Goal: Information Seeking & Learning: Learn about a topic

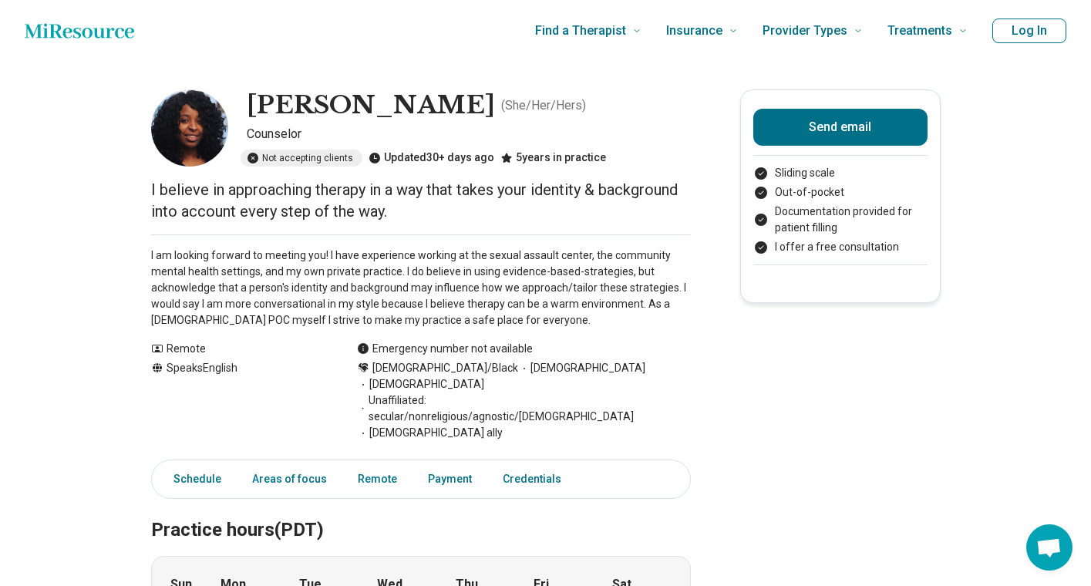
click at [1029, 25] on button "Log In" at bounding box center [1029, 31] width 74 height 25
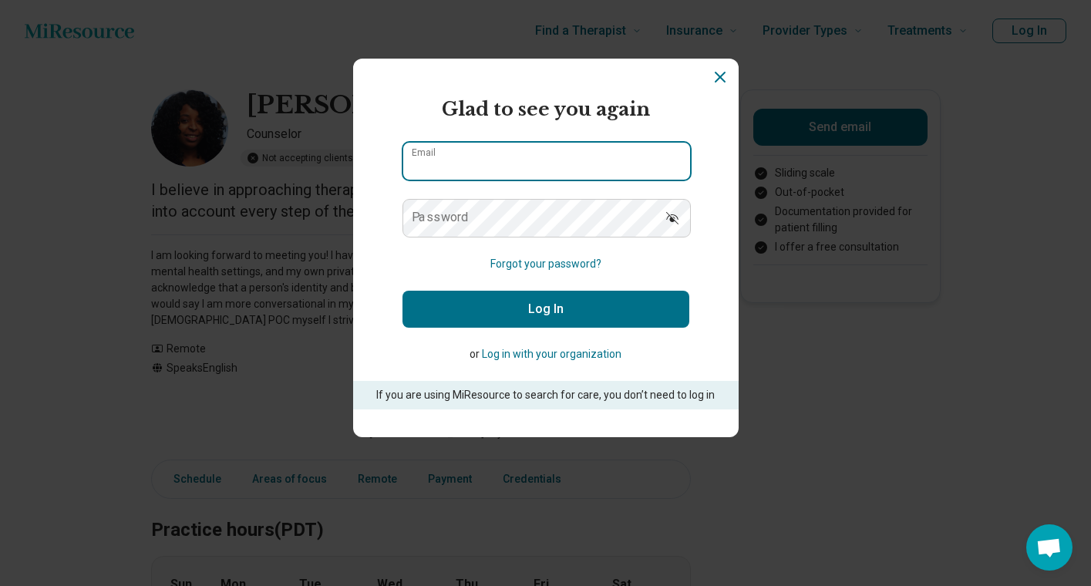
type input "**********"
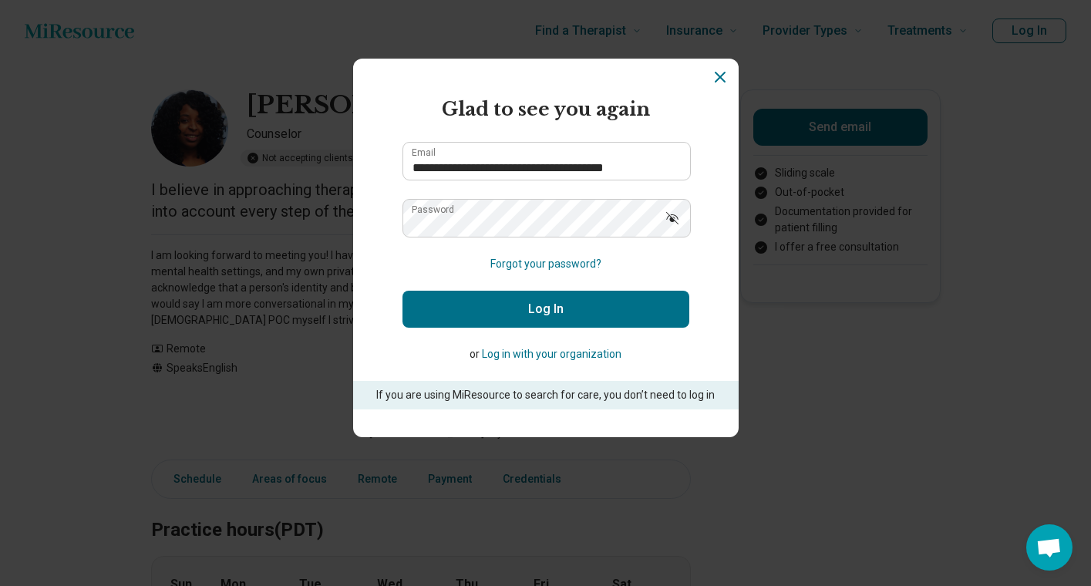
click at [559, 323] on button "Log In" at bounding box center [545, 309] width 287 height 37
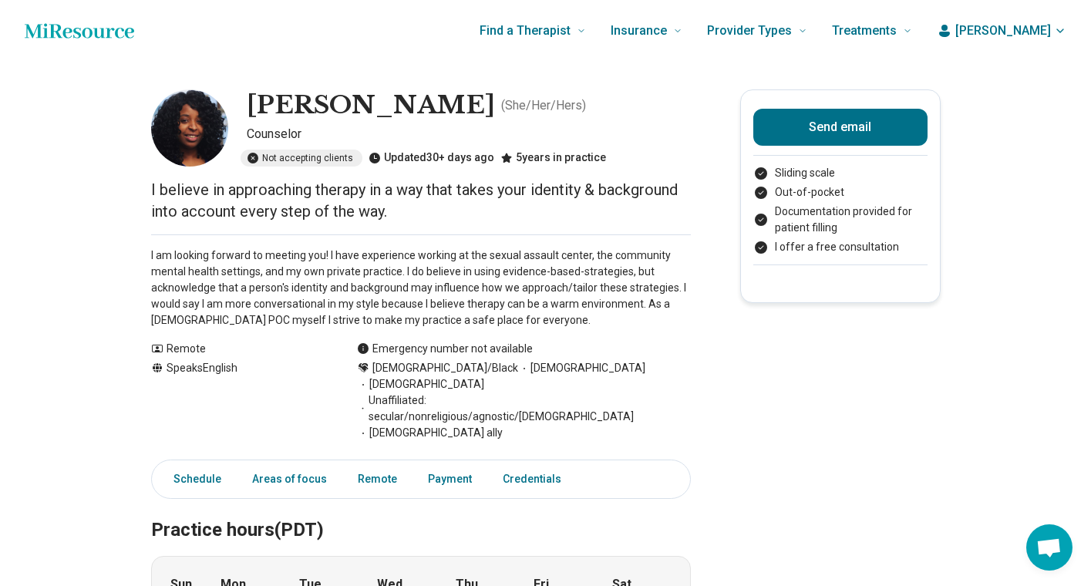
click at [1032, 28] on span "[PERSON_NAME]" at bounding box center [1003, 31] width 96 height 19
click at [1003, 79] on link "My dashboard" at bounding box center [1015, 76] width 106 height 40
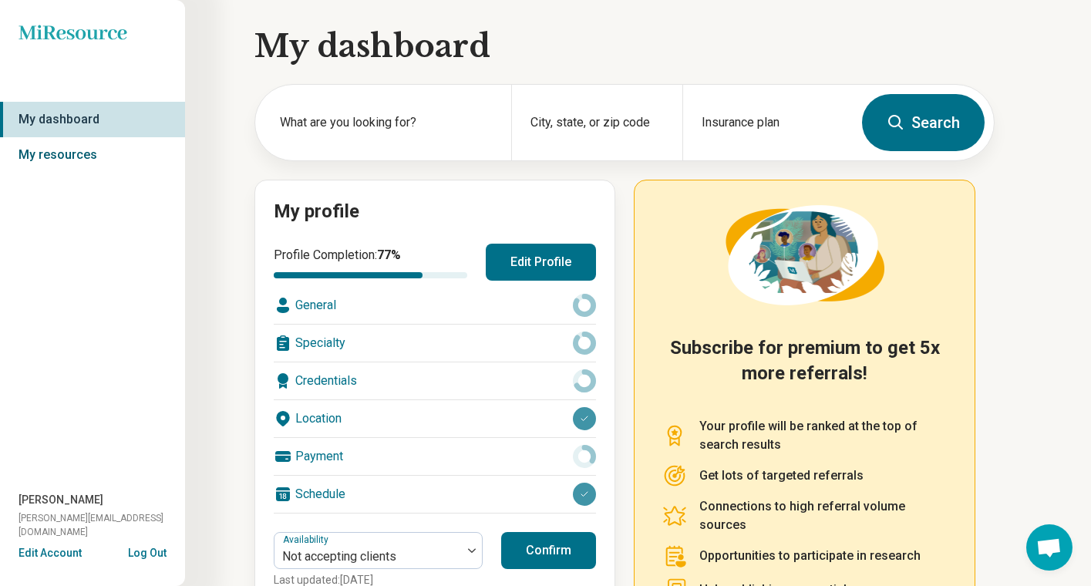
click at [60, 152] on link "My resources" at bounding box center [92, 154] width 185 height 35
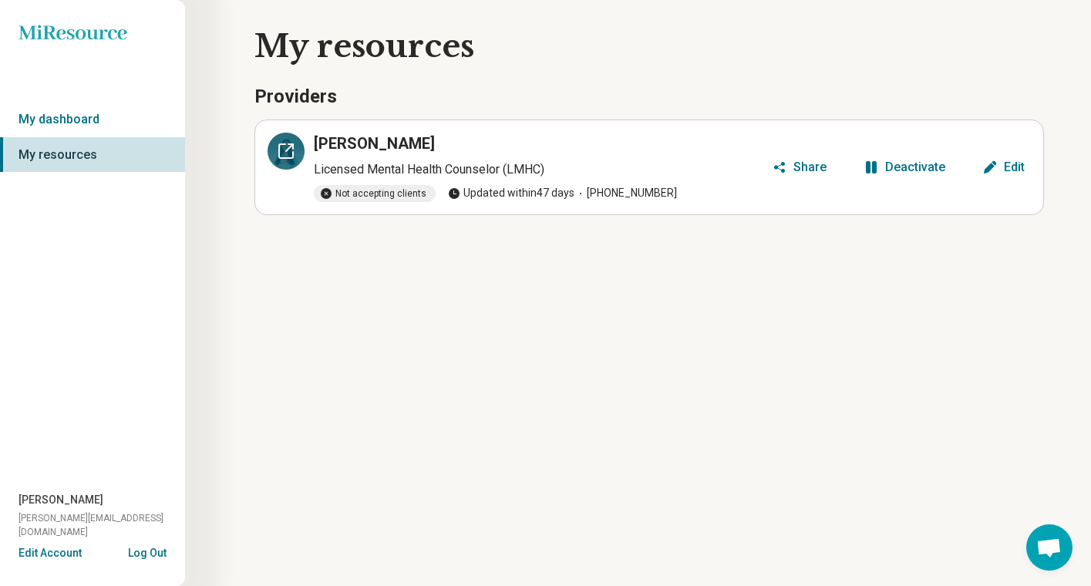
click at [285, 155] on icon at bounding box center [286, 151] width 19 height 19
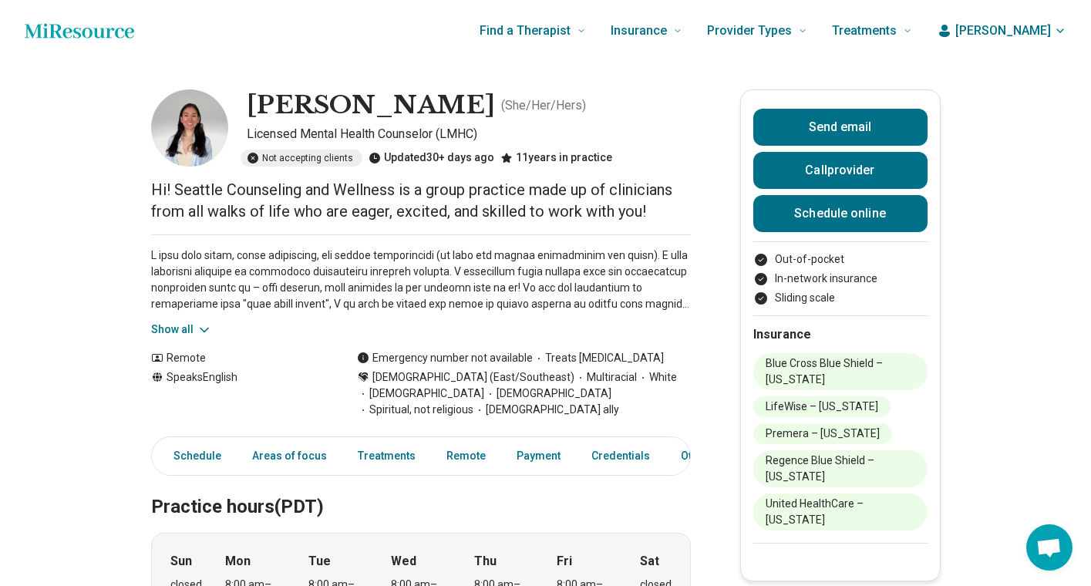
click at [170, 327] on button "Show all" at bounding box center [181, 329] width 61 height 16
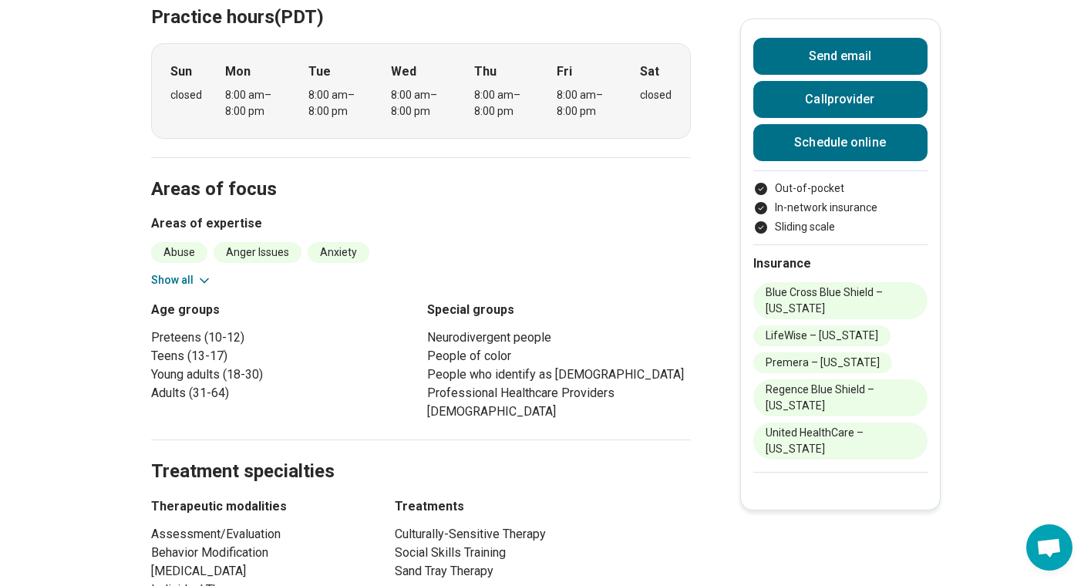
scroll to position [647, 0]
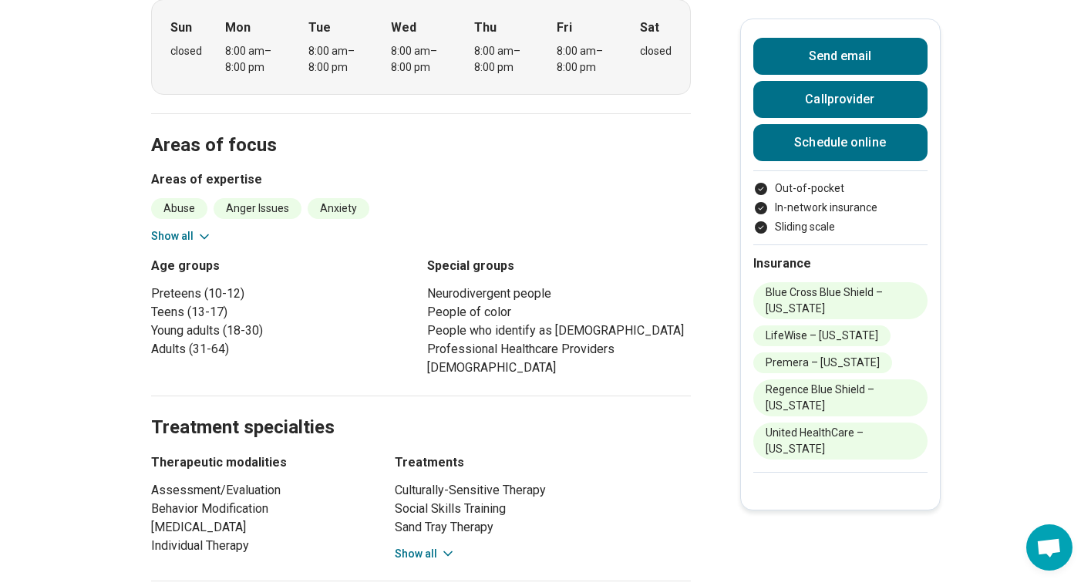
click at [167, 228] on button "Show all" at bounding box center [181, 236] width 61 height 16
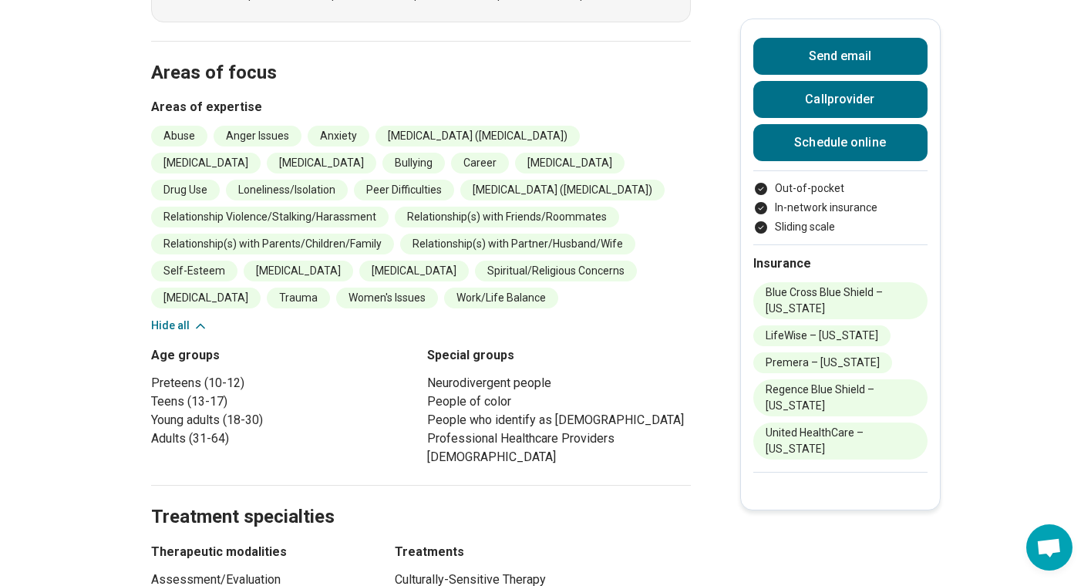
scroll to position [719, 0]
click at [354, 180] on li "Peer Difficulties" at bounding box center [404, 190] width 100 height 21
click at [35, 177] on main "Katie Hellerud ( She/Her/Hers ) Licensed Mental Health Counselor (LMHC) Not acc…" at bounding box center [545, 366] width 1091 height 2046
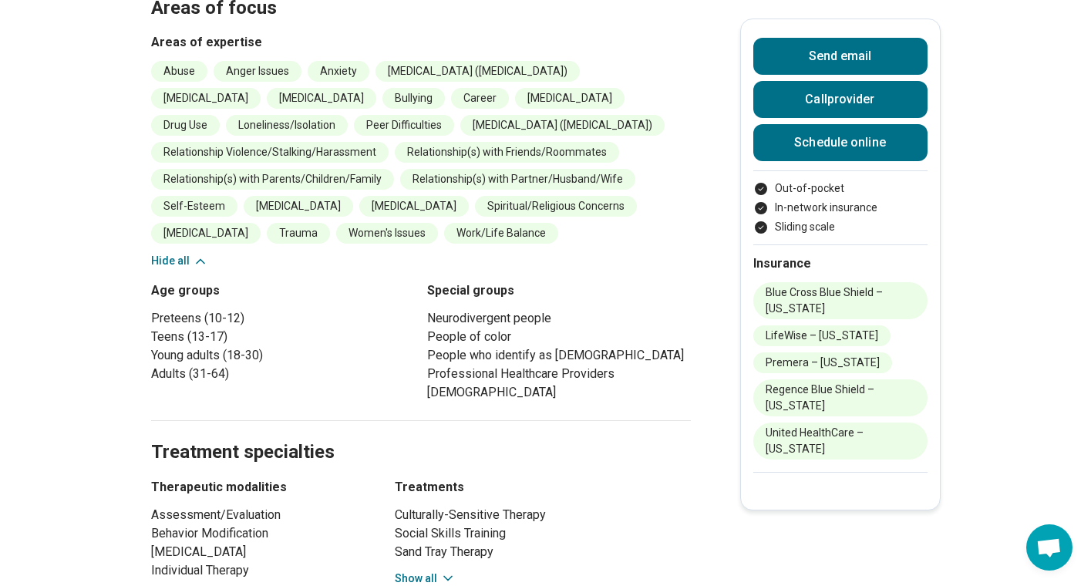
scroll to position [787, 0]
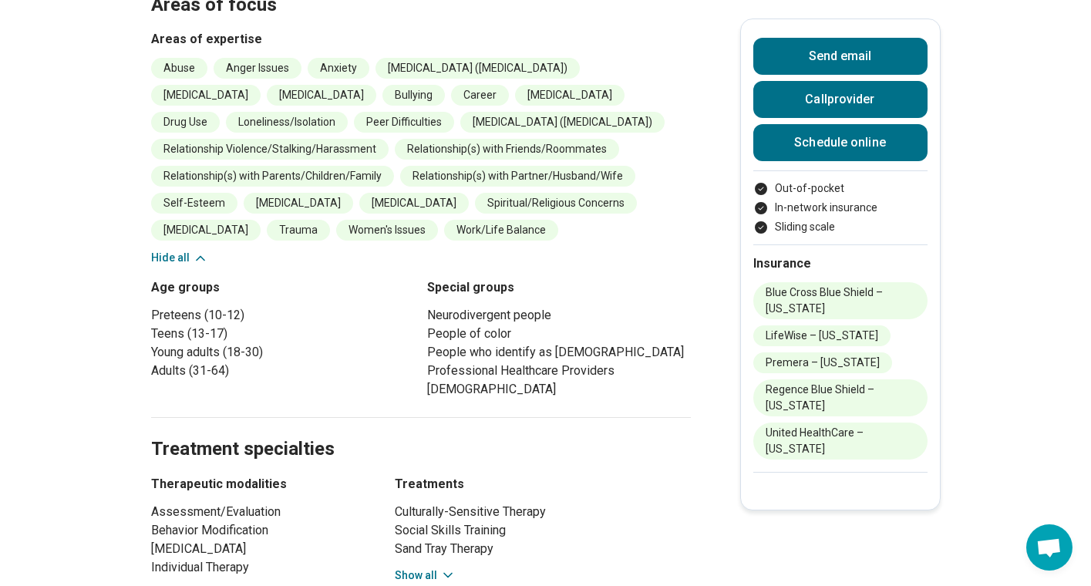
click at [346, 85] on li "[MEDICAL_DATA]" at bounding box center [321, 95] width 109 height 21
click at [407, 85] on li "Bullying" at bounding box center [413, 95] width 62 height 21
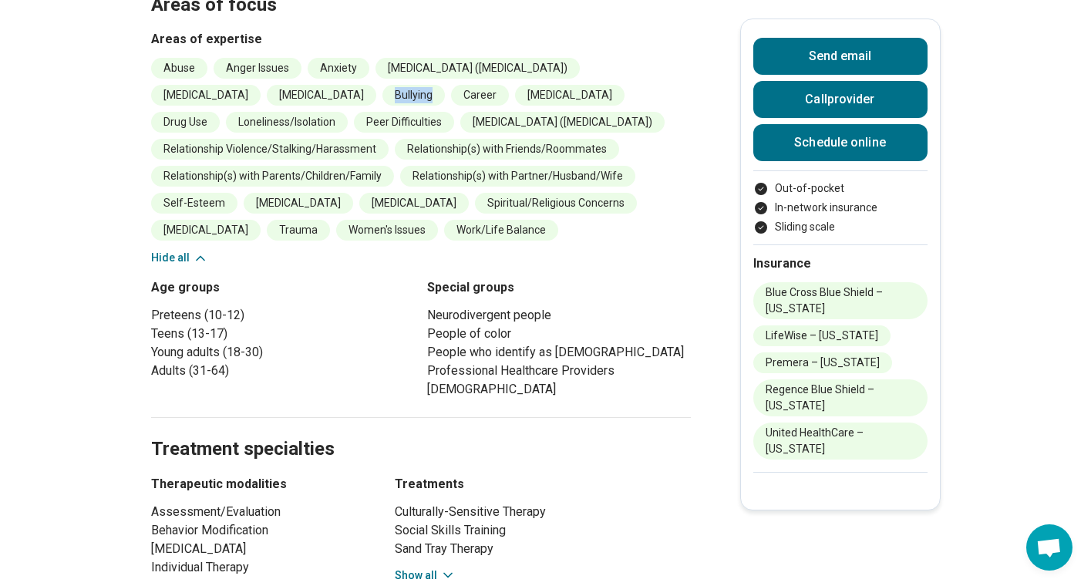
click at [502, 85] on li "Career" at bounding box center [480, 95] width 58 height 21
click at [556, 86] on li "[MEDICAL_DATA]" at bounding box center [569, 95] width 109 height 21
click at [220, 112] on li "Drug Use" at bounding box center [185, 122] width 69 height 21
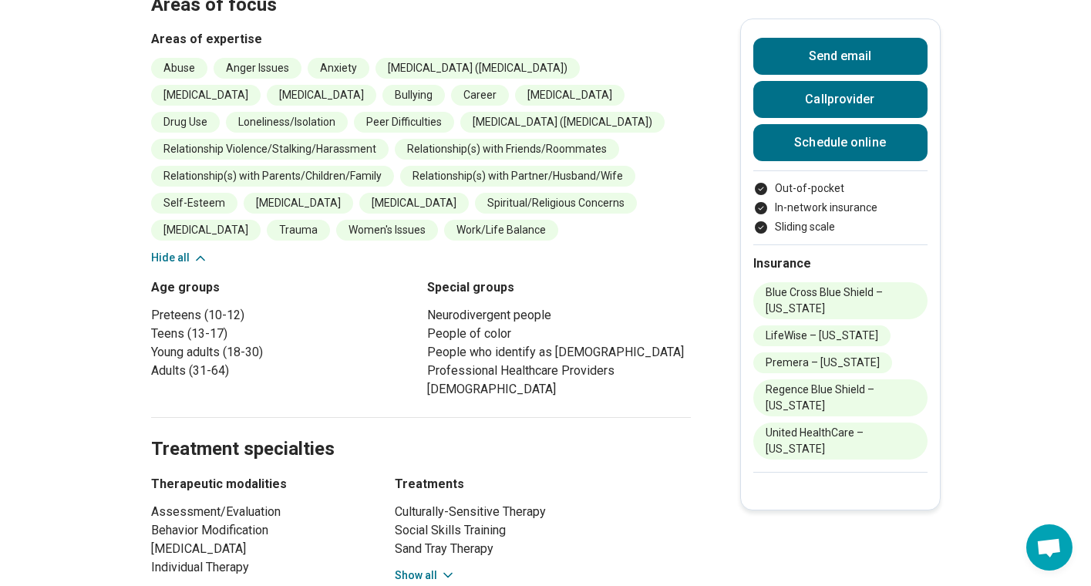
click at [220, 112] on li "Drug Use" at bounding box center [185, 122] width 69 height 21
click at [0, 118] on main "Katie Hellerud ( She/Her/Hers ) Licensed Mental Health Counselor (LMHC) Not acc…" at bounding box center [545, 298] width 1091 height 2046
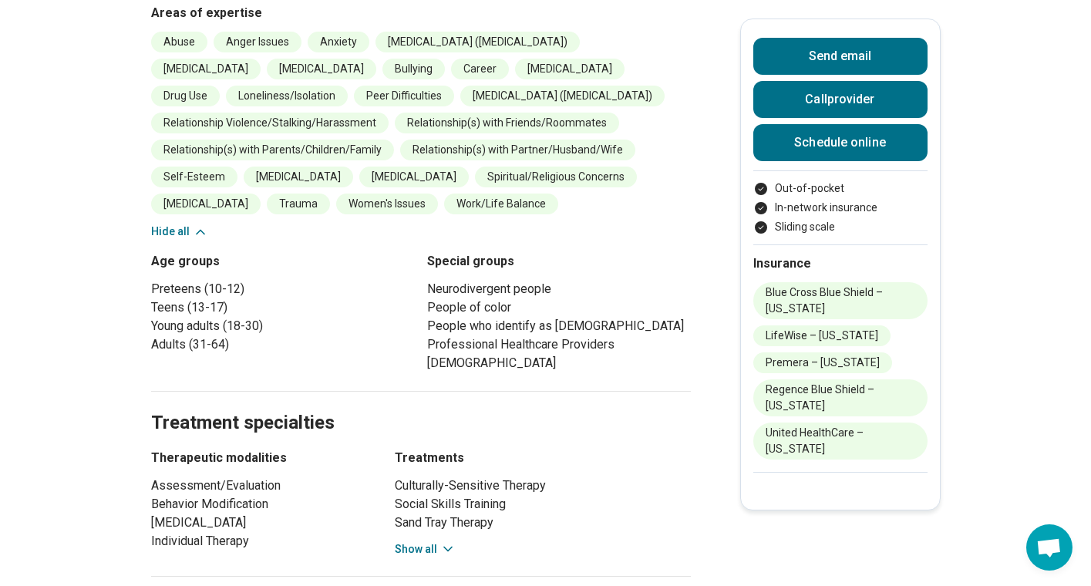
scroll to position [830, 0]
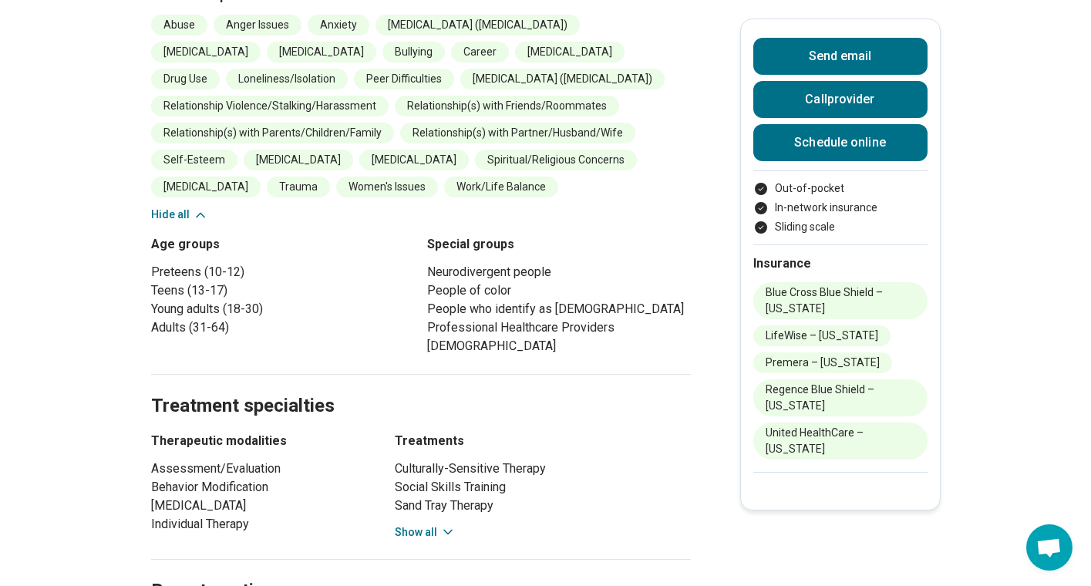
click at [354, 69] on li "Peer Difficulties" at bounding box center [404, 79] width 100 height 21
click at [314, 96] on li "Relationship Violence/Stalking/Harassment" at bounding box center [269, 106] width 237 height 21
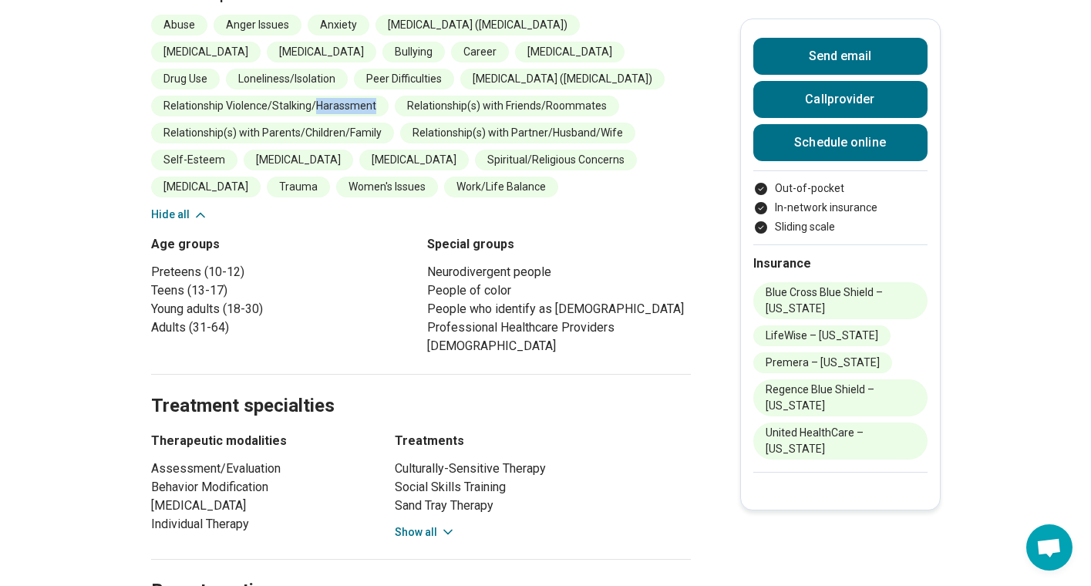
click at [314, 96] on li "Relationship Violence/Stalking/Harassment" at bounding box center [269, 106] width 237 height 21
click at [285, 96] on li "Relationship Violence/Stalking/Harassment" at bounding box center [269, 106] width 237 height 21
click at [501, 96] on li "Relationship(s) with Friends/Roommates" at bounding box center [507, 106] width 224 height 21
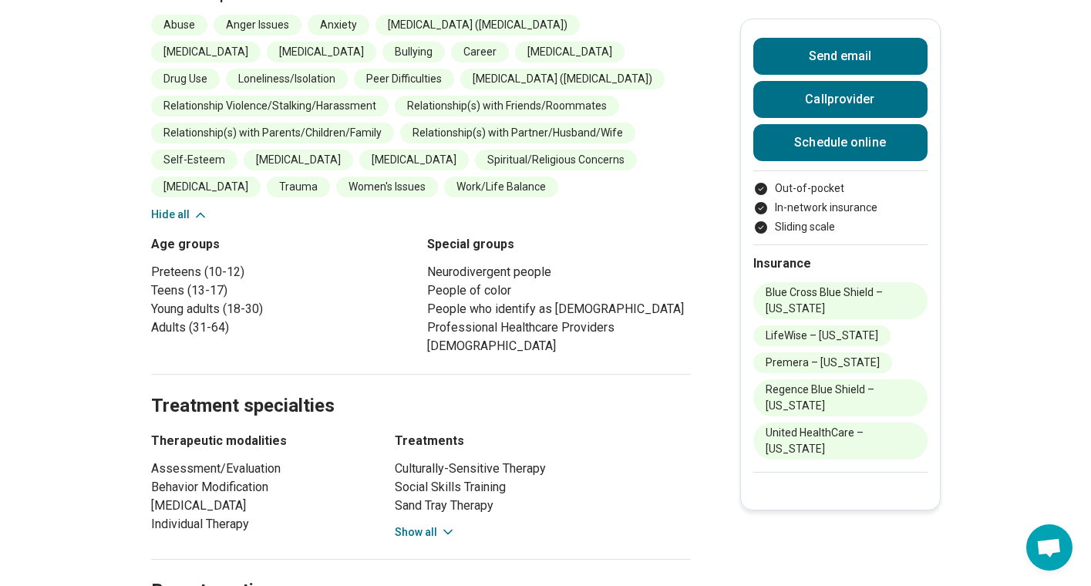
click at [501, 96] on li "Relationship(s) with Friends/Roommates" at bounding box center [507, 106] width 224 height 21
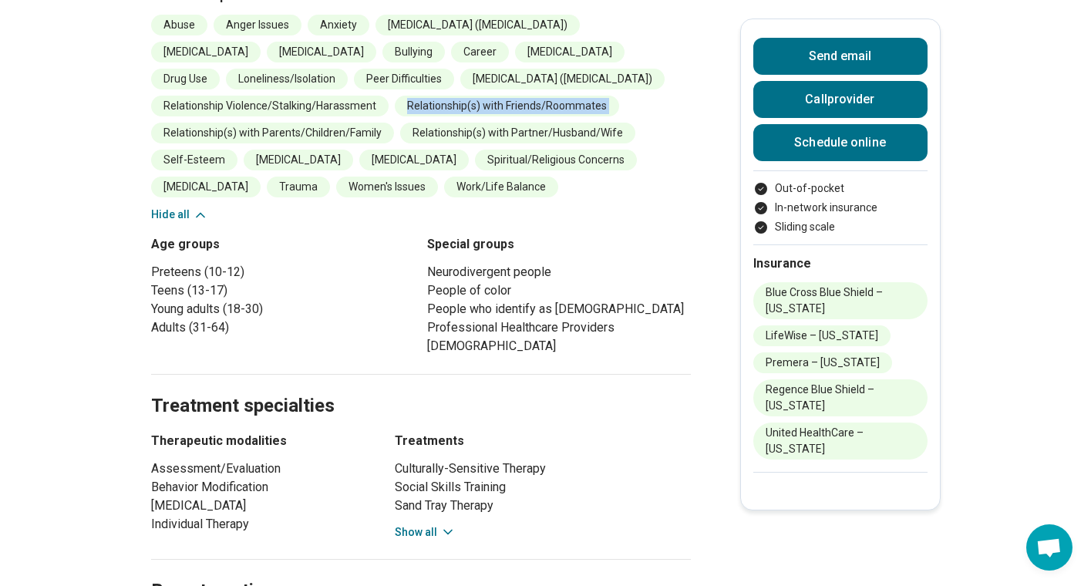
click at [505, 124] on li "Relationship(s) with Partner/Husband/Wife" at bounding box center [517, 133] width 235 height 21
click at [514, 123] on li "Relationship(s) with Partner/Husband/Wife" at bounding box center [517, 133] width 235 height 21
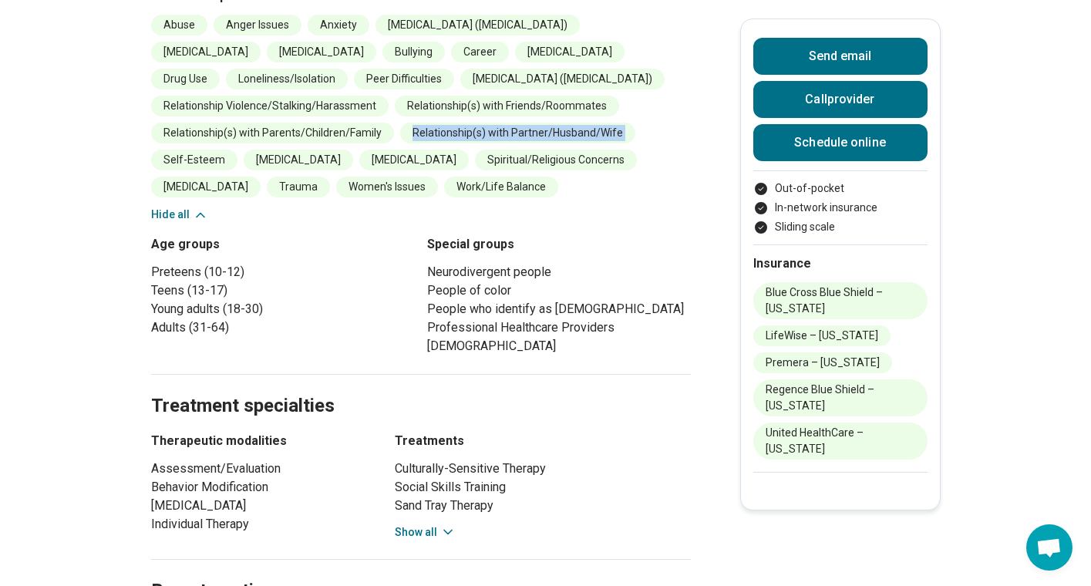
click at [278, 123] on li "Relationship(s) with Parents/Children/Family" at bounding box center [272, 133] width 243 height 21
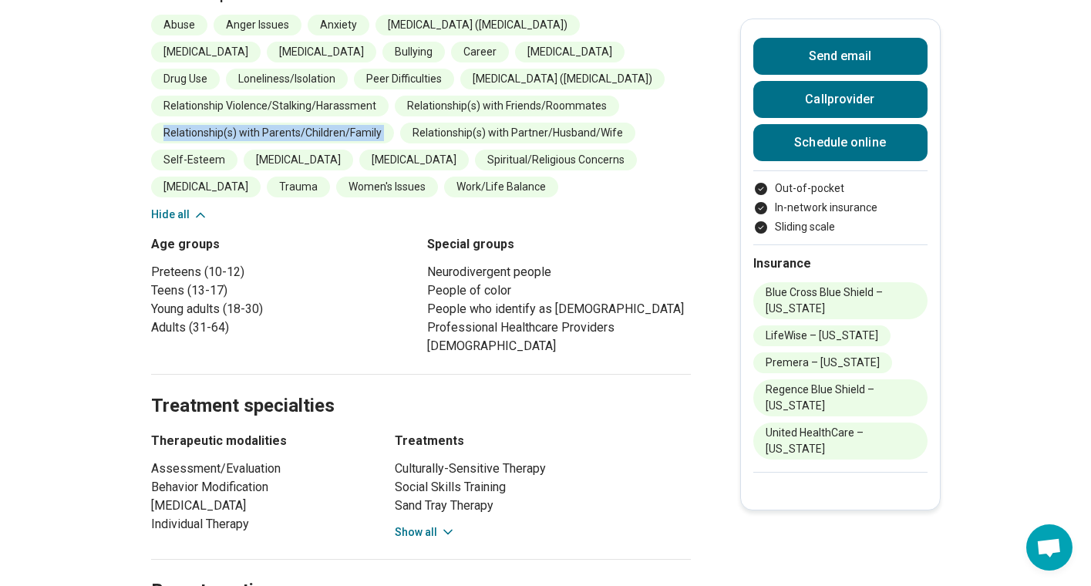
click at [128, 130] on main "Katie Hellerud ( She/Her/Hers ) Licensed Mental Health Counselor (LMHC) Not acc…" at bounding box center [545, 254] width 1091 height 2046
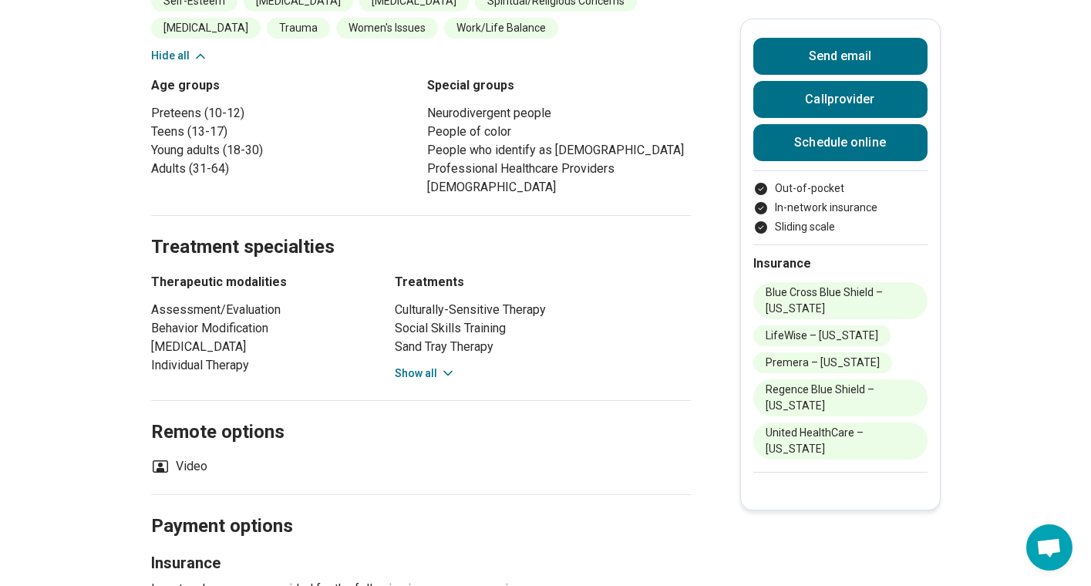
scroll to position [1032, 0]
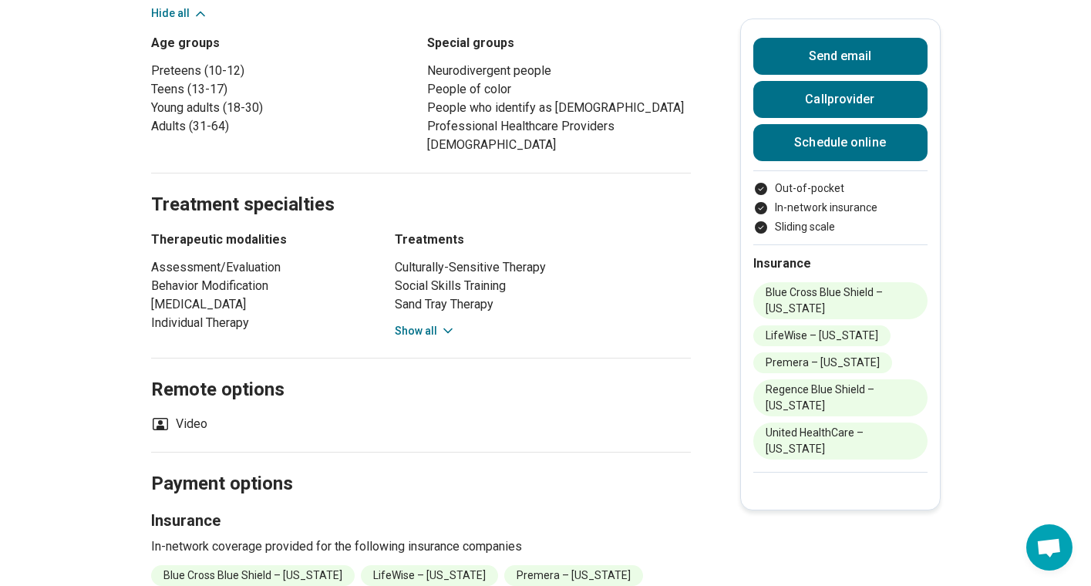
click at [420, 323] on button "Show all" at bounding box center [425, 331] width 61 height 16
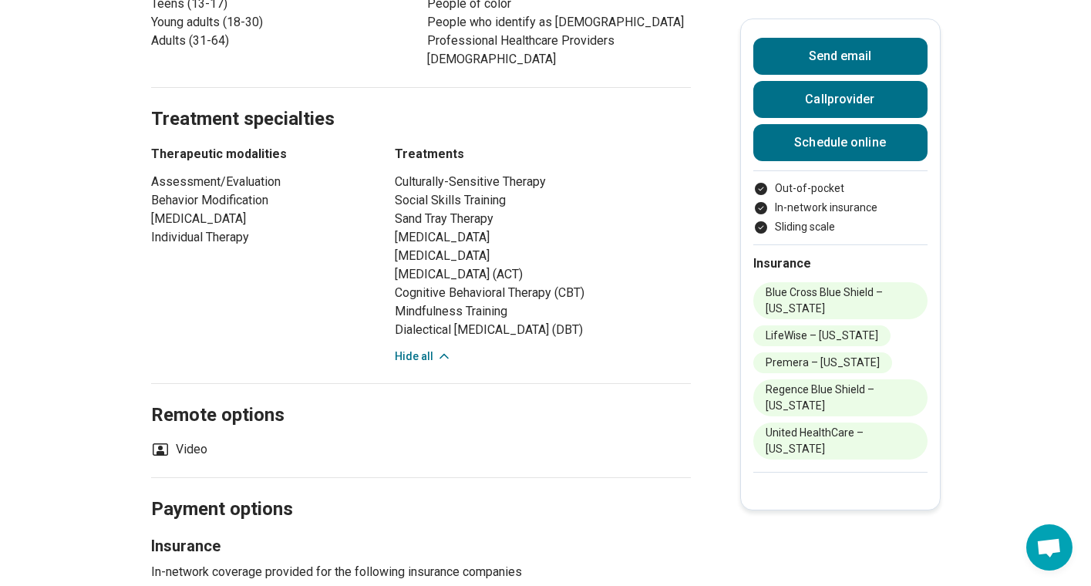
scroll to position [1119, 0]
click at [419, 246] on li "Play Therapy" at bounding box center [543, 254] width 296 height 19
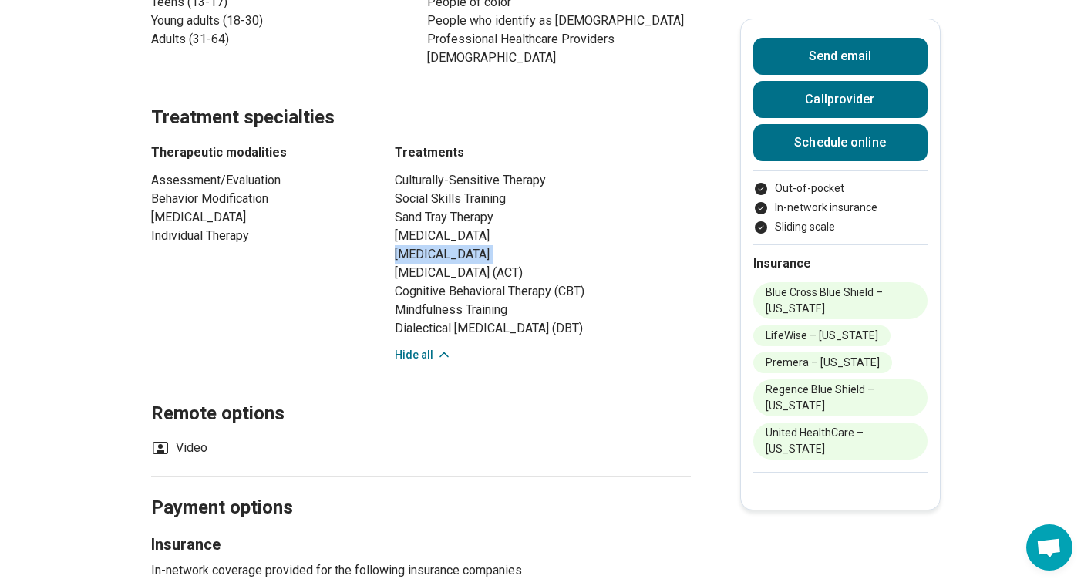
click at [467, 227] on li "Motivational Interviewing" at bounding box center [543, 236] width 296 height 19
click at [466, 227] on li "Motivational Interviewing" at bounding box center [543, 236] width 296 height 19
click at [462, 227] on li "Motivational Interviewing" at bounding box center [543, 236] width 296 height 19
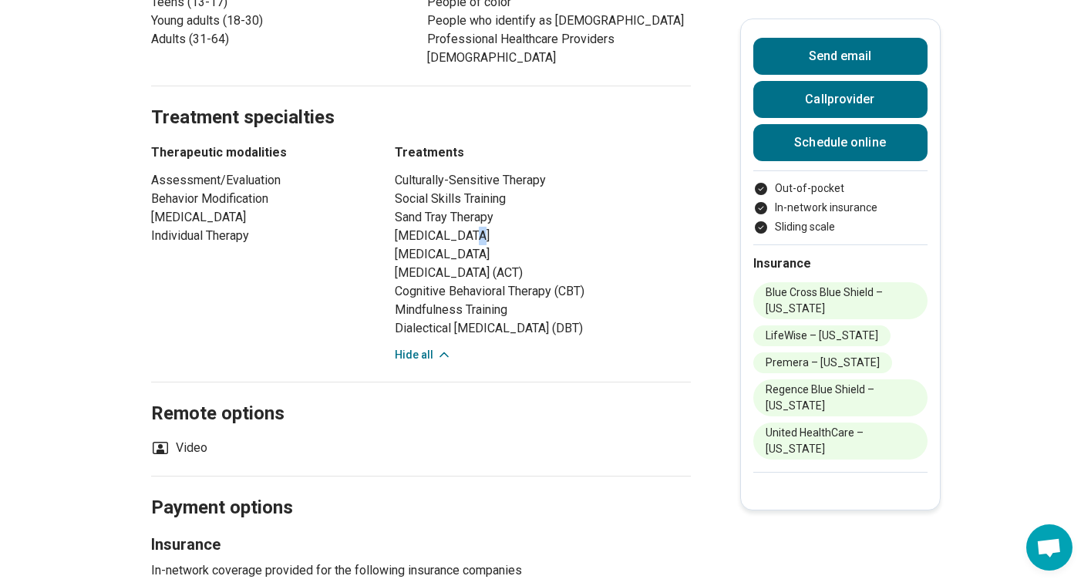
click at [462, 227] on li "Motivational Interviewing" at bounding box center [543, 236] width 296 height 19
click at [426, 190] on li "Social Skills Training" at bounding box center [543, 199] width 296 height 19
click at [432, 208] on li "Sand Tray Therapy" at bounding box center [543, 217] width 296 height 19
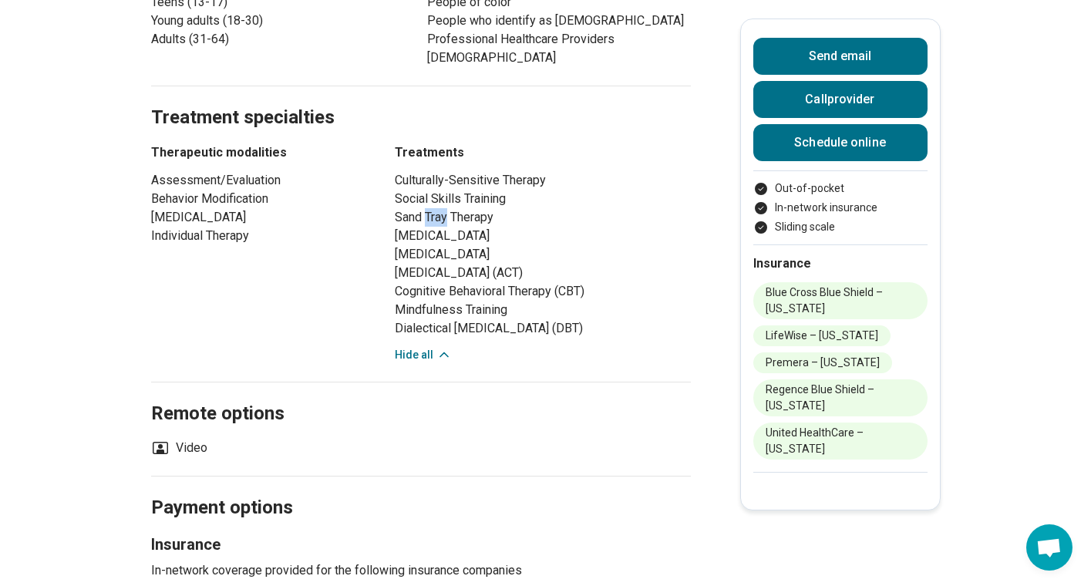
click at [432, 208] on li "Sand Tray Therapy" at bounding box center [543, 217] width 296 height 19
click at [435, 190] on li "Social Skills Training" at bounding box center [543, 199] width 296 height 19
click at [434, 208] on li "Sand Tray Therapy" at bounding box center [543, 217] width 296 height 19
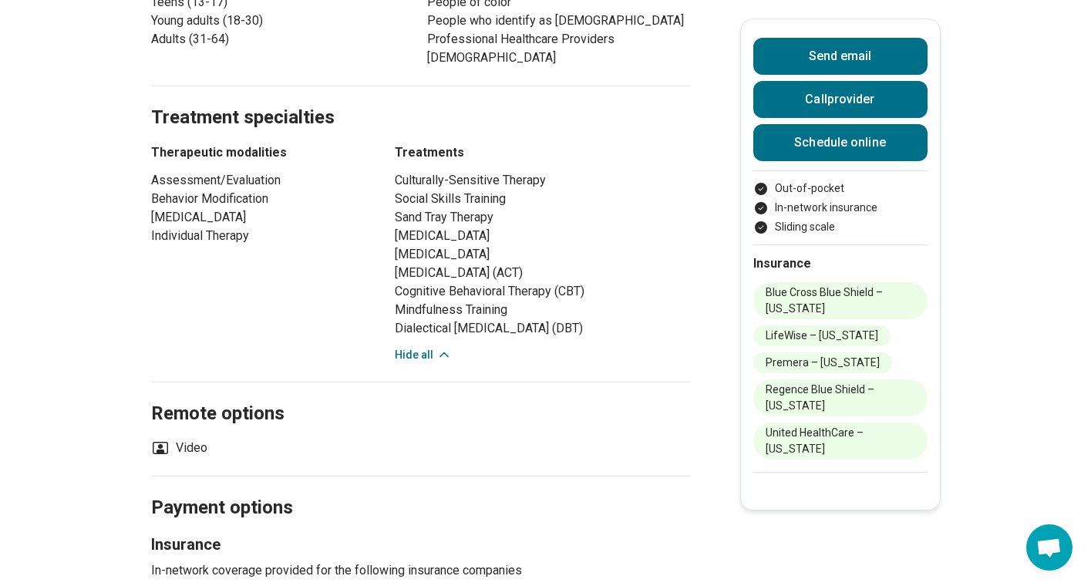
click at [434, 208] on li "Sand Tray Therapy" at bounding box center [543, 217] width 296 height 19
click at [466, 171] on li "Culturally-Sensitive Therapy" at bounding box center [543, 180] width 296 height 19
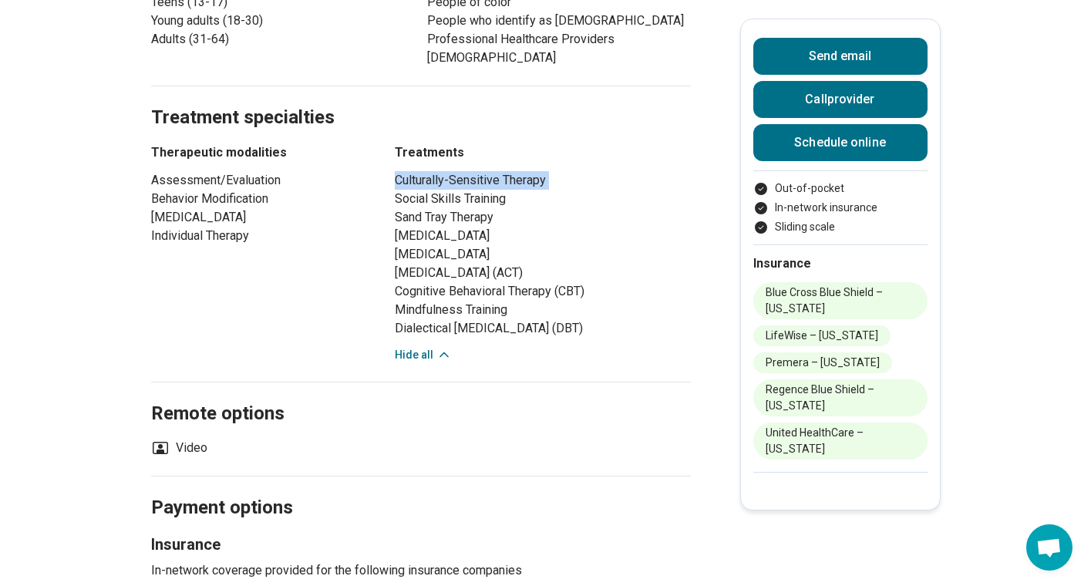
click at [412, 227] on li "Motivational Interviewing" at bounding box center [543, 236] width 296 height 19
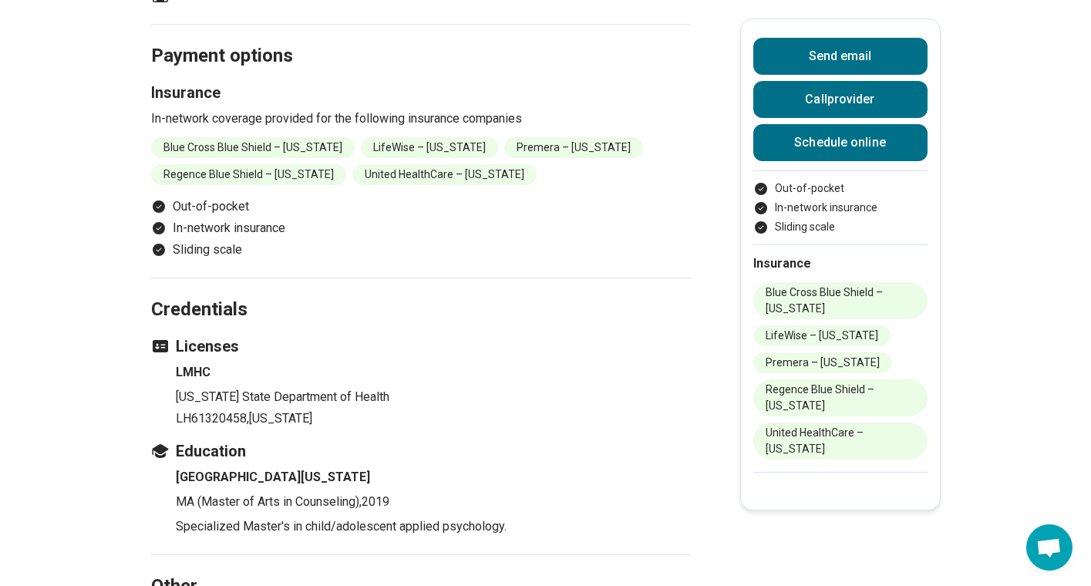
scroll to position [1569, 0]
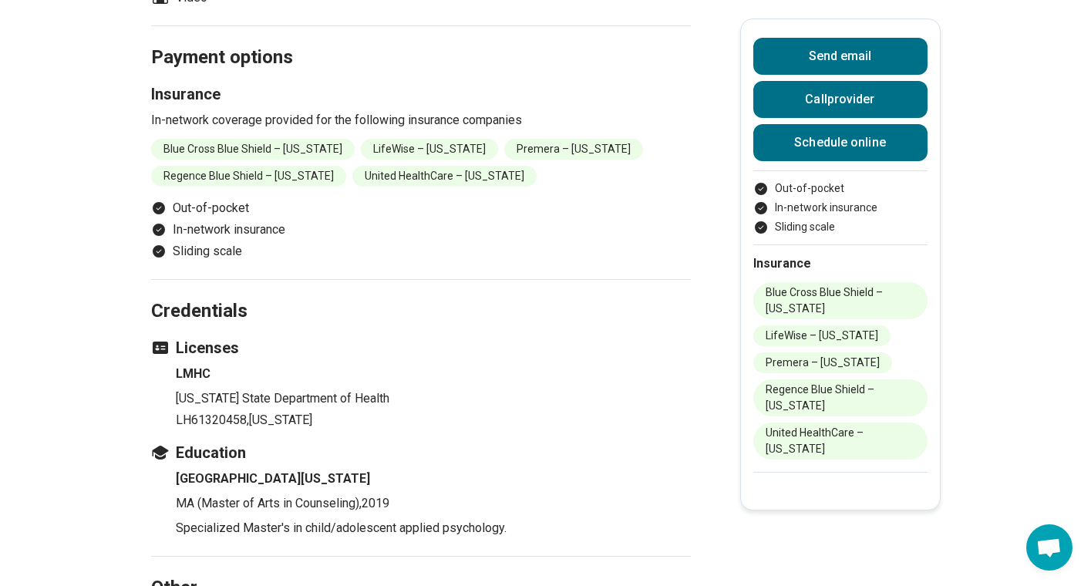
click at [343, 111] on p "In-network coverage provided for the following insurance companies" at bounding box center [421, 120] width 540 height 19
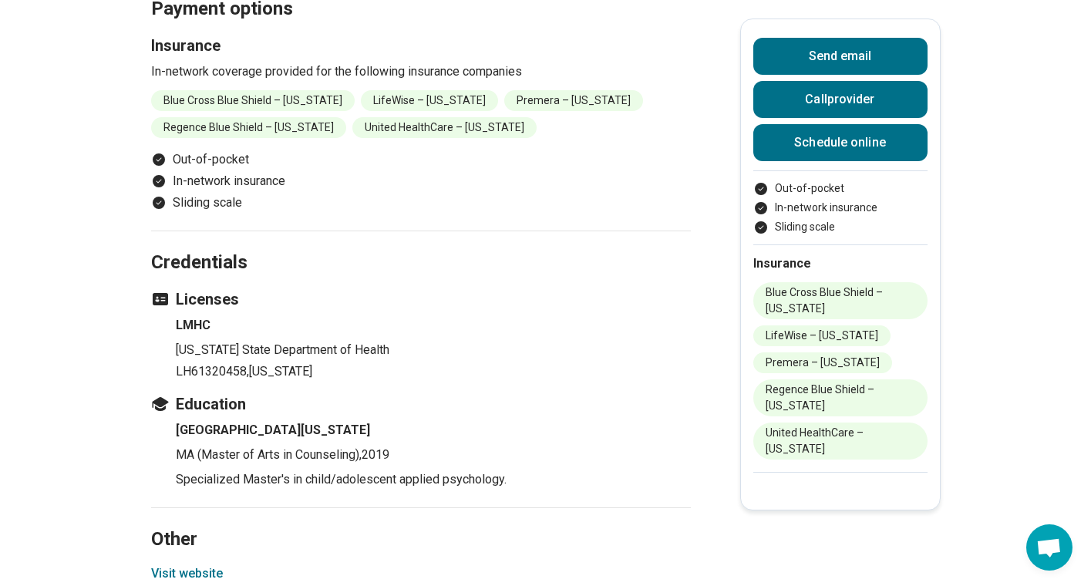
scroll to position [1667, 0]
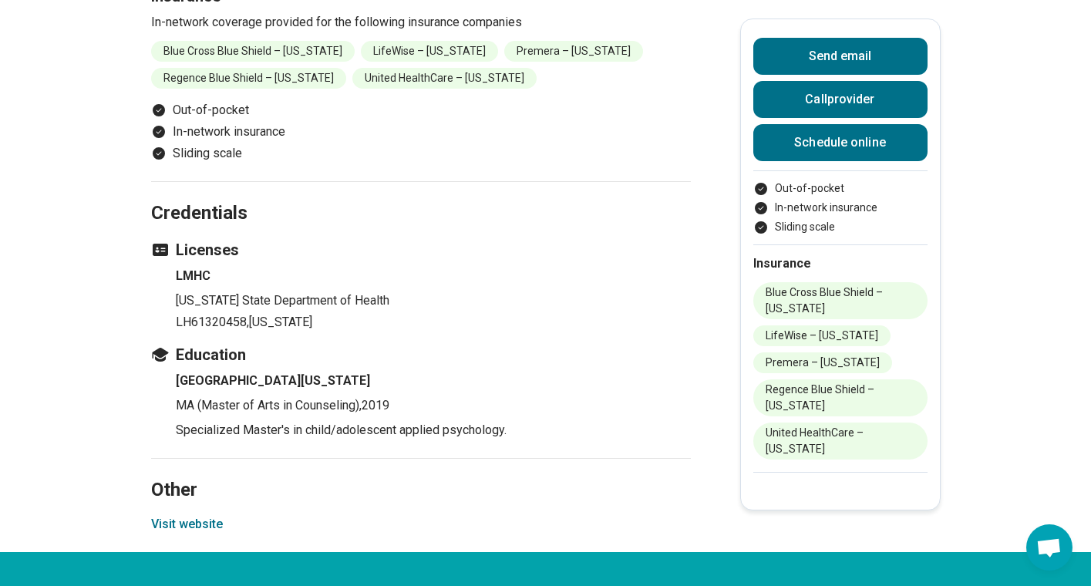
click at [180, 515] on button "Visit website" at bounding box center [187, 524] width 72 height 19
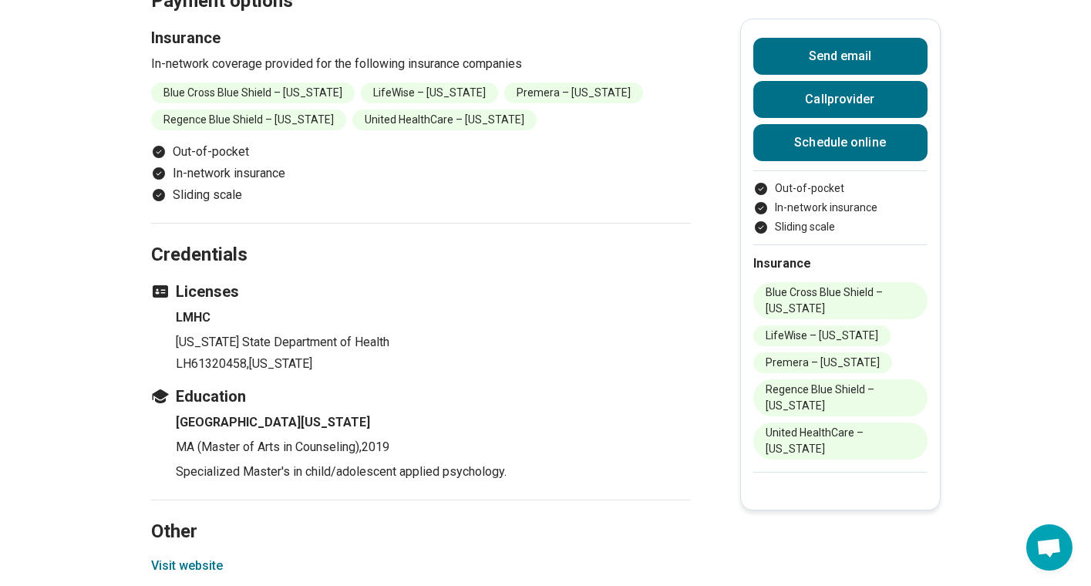
scroll to position [1624, 0]
click at [272, 334] on p "[US_STATE] State Department of Health" at bounding box center [433, 343] width 515 height 19
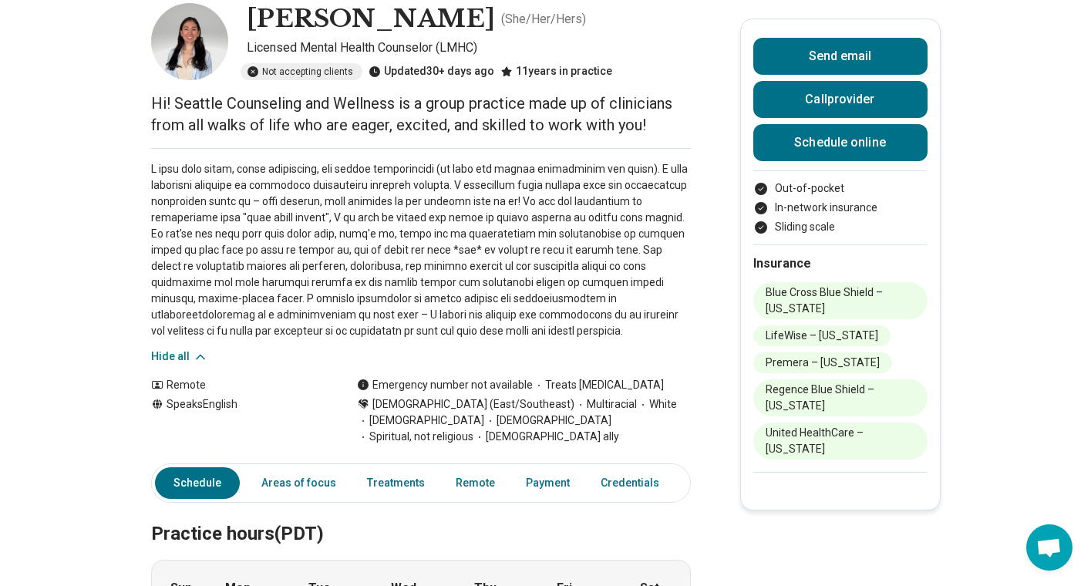
scroll to position [0, 0]
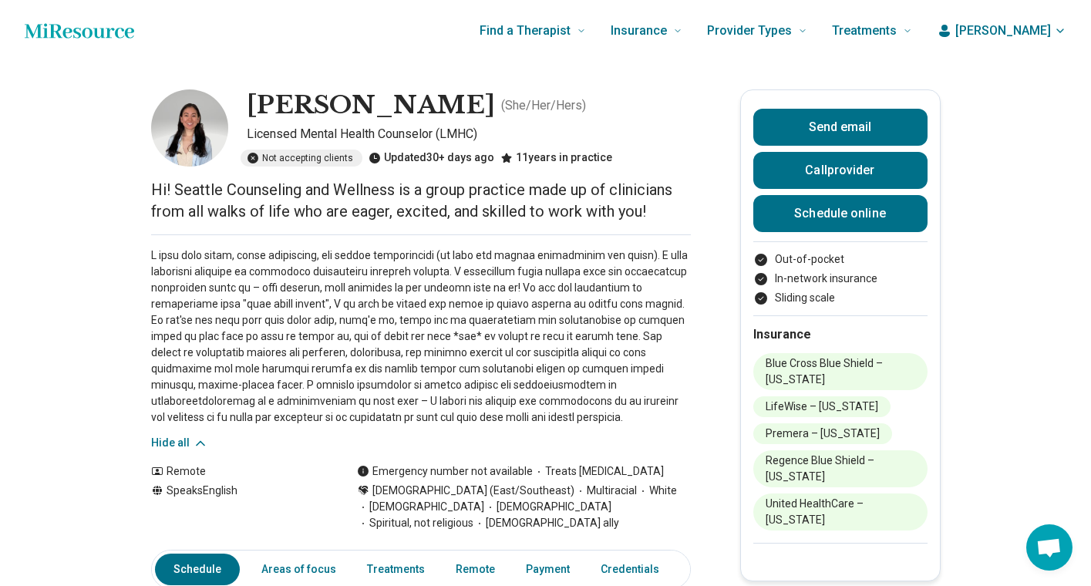
click at [420, 197] on p "Hi! Seattle Counseling and Wellness is a group practice made up of clinicians f…" at bounding box center [421, 200] width 540 height 43
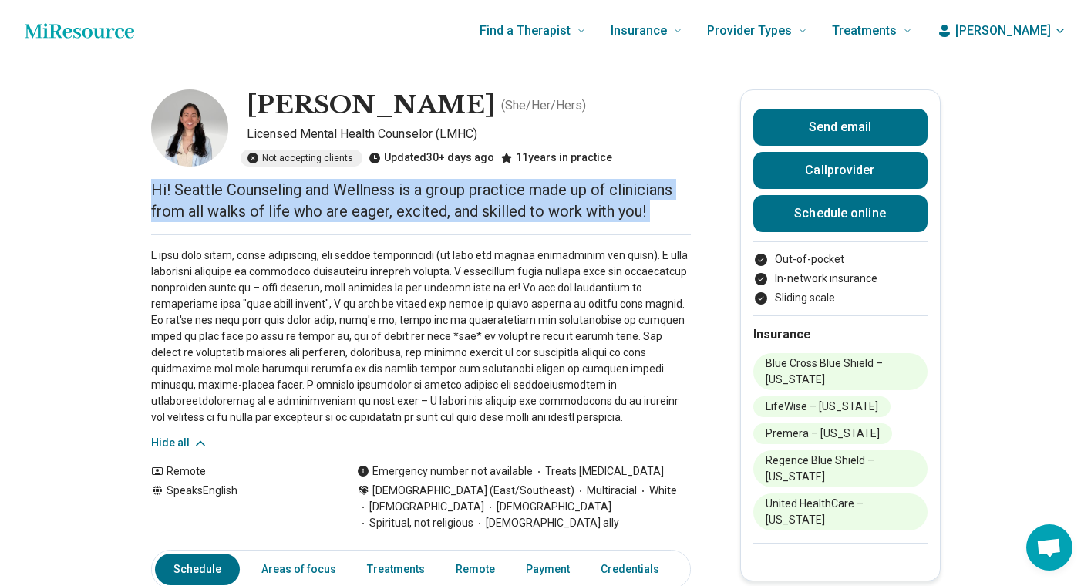
click at [408, 193] on p "Hi! Seattle Counseling and Wellness is a group practice made up of clinicians f…" at bounding box center [421, 200] width 540 height 43
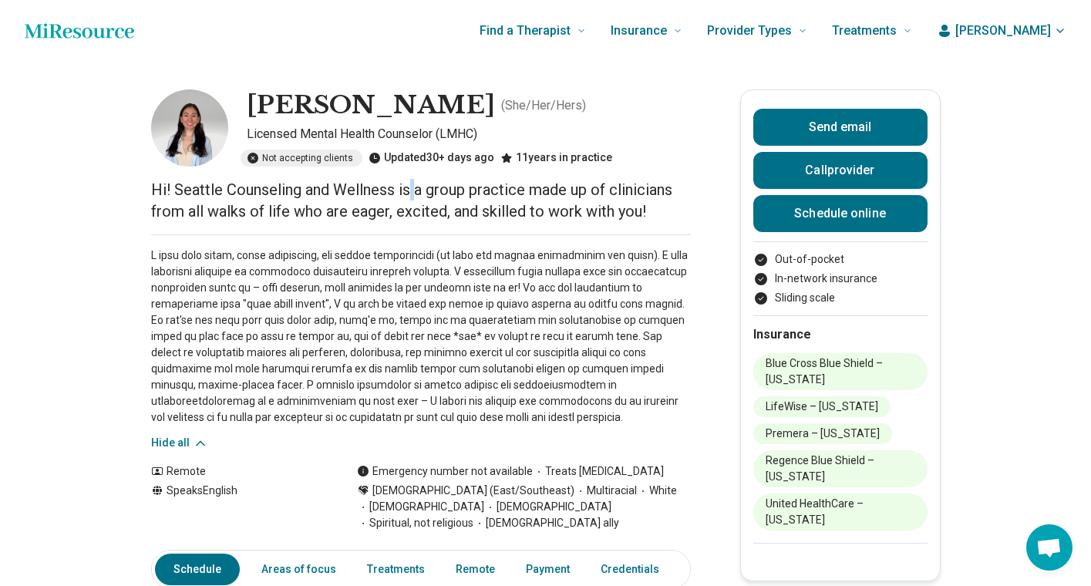
click at [408, 193] on p "Hi! Seattle Counseling and Wellness is a group practice made up of clinicians f…" at bounding box center [421, 200] width 540 height 43
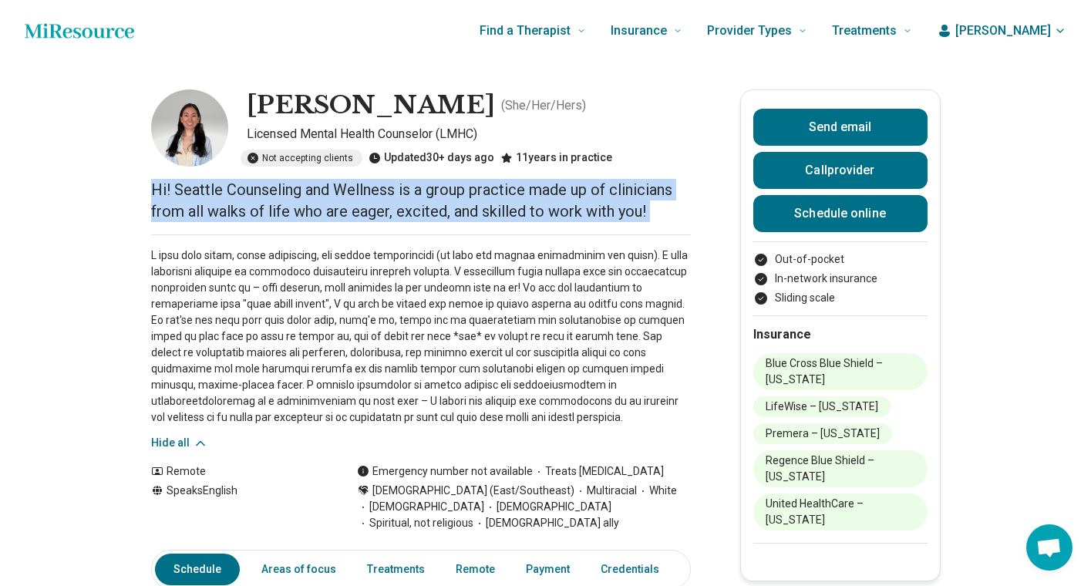
click at [170, 211] on p "Hi! Seattle Counseling and Wellness is a group practice made up of clinicians f…" at bounding box center [421, 200] width 540 height 43
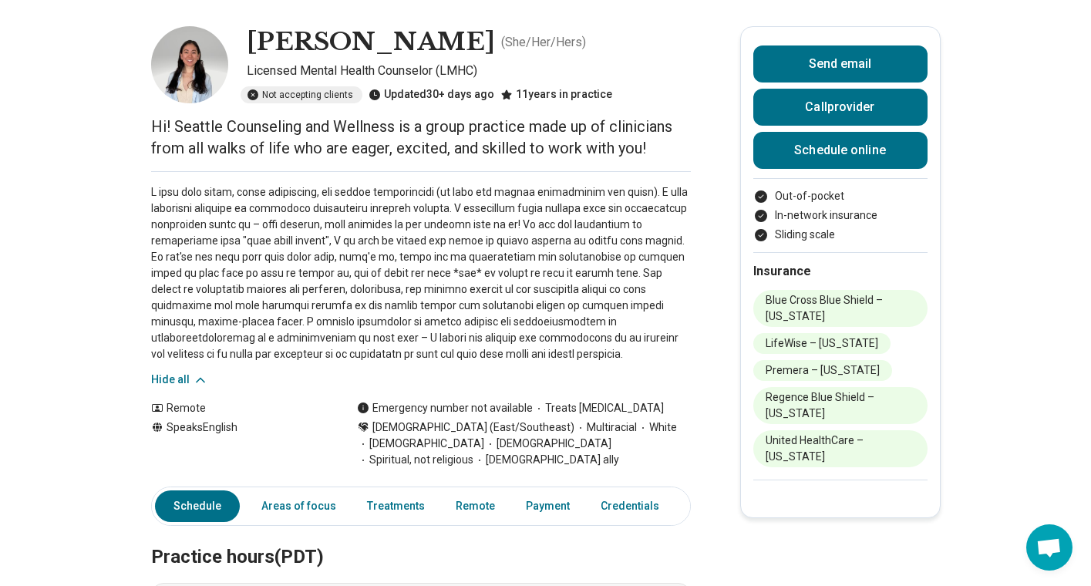
scroll to position [64, 0]
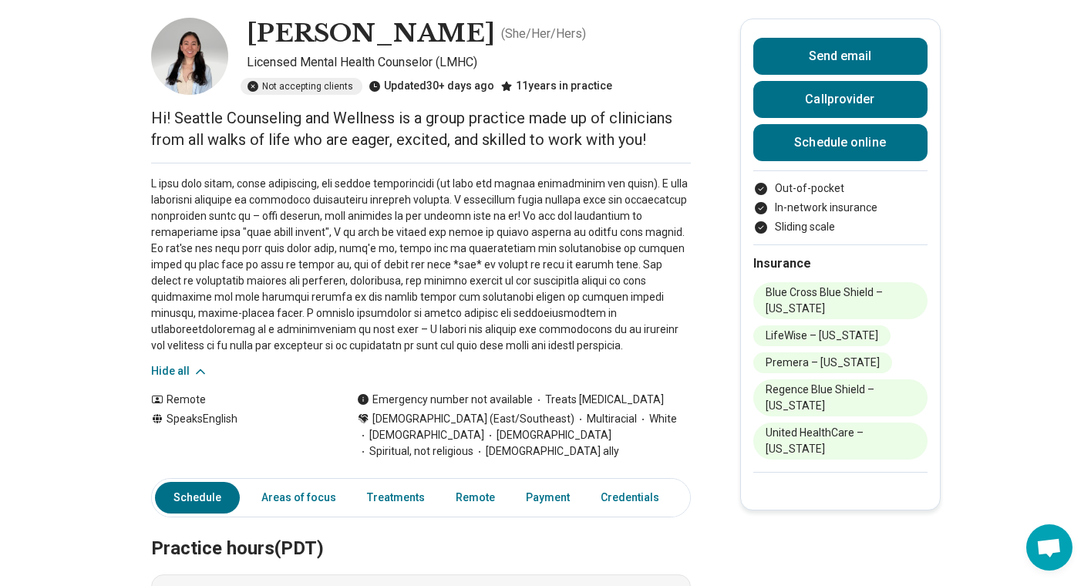
scroll to position [73, 0]
click at [403, 200] on p at bounding box center [421, 263] width 540 height 178
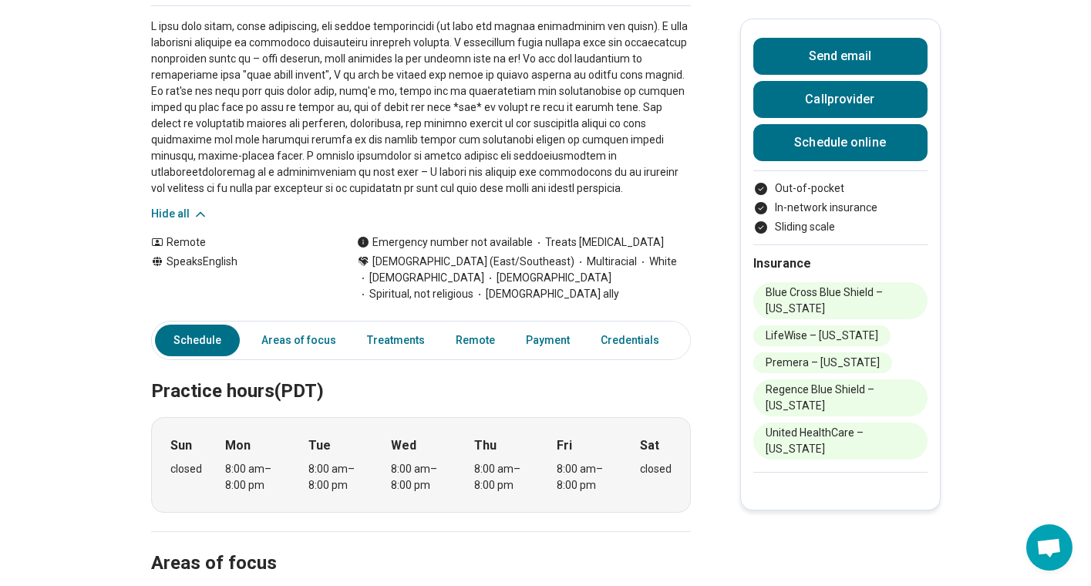
scroll to position [231, 0]
click at [415, 42] on p at bounding box center [421, 106] width 540 height 178
click at [425, 62] on p at bounding box center [421, 106] width 540 height 178
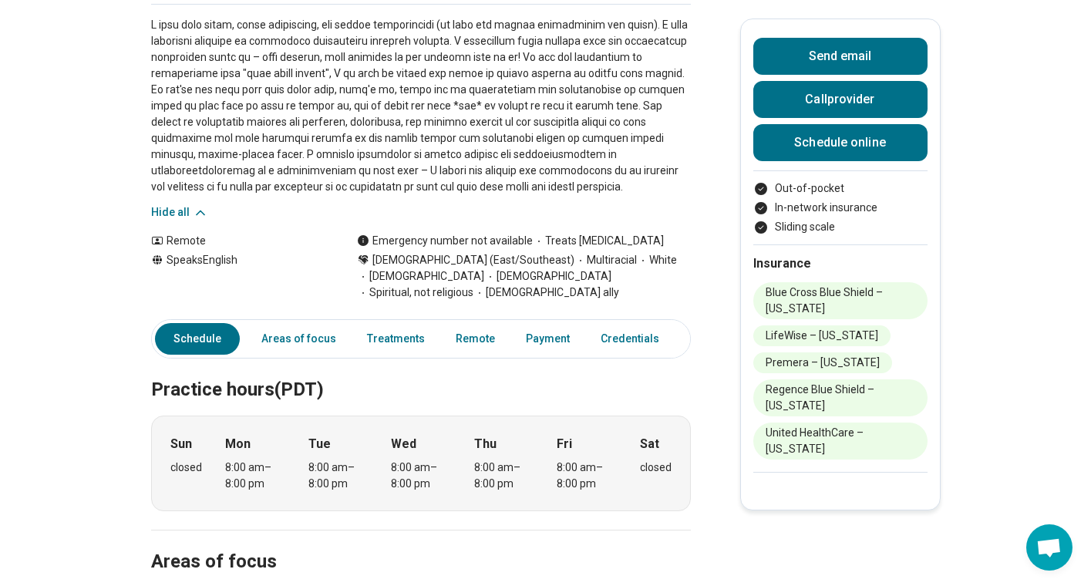
click at [439, 53] on p at bounding box center [421, 106] width 540 height 178
click at [430, 56] on p at bounding box center [421, 106] width 540 height 178
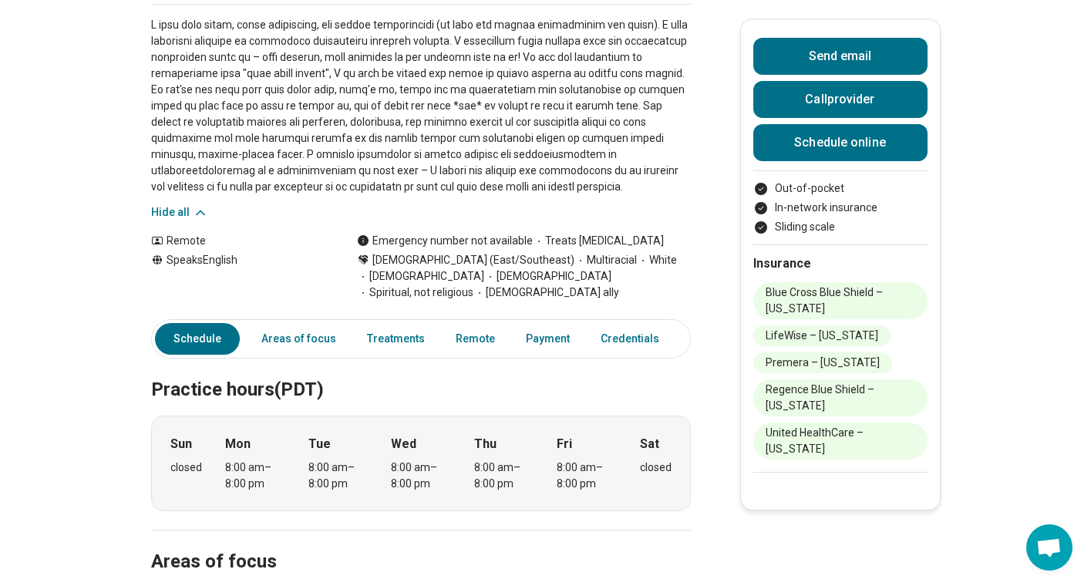
click at [427, 71] on p at bounding box center [421, 106] width 540 height 178
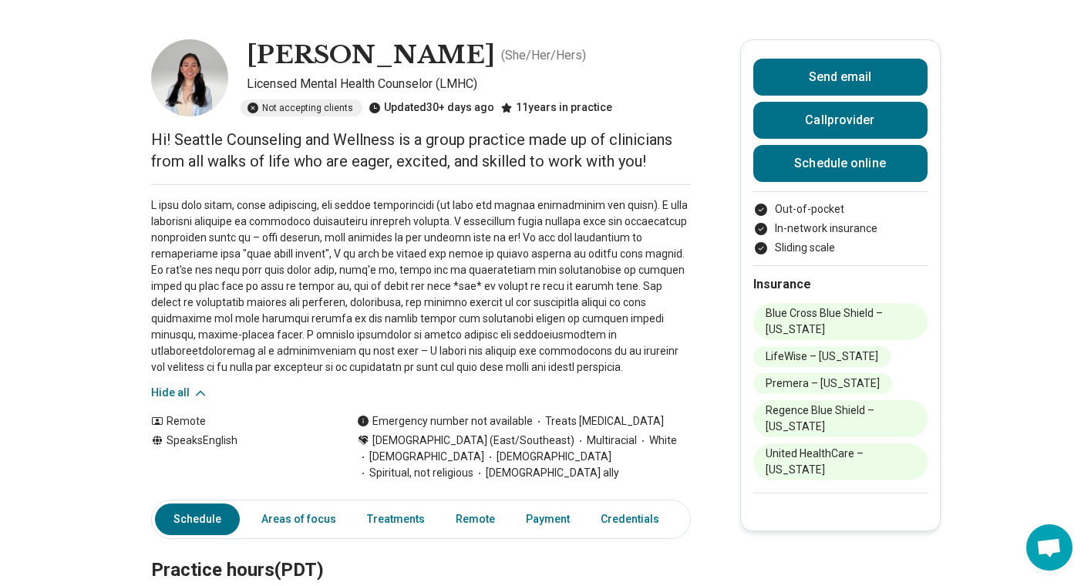
scroll to position [0, 0]
